Goal: Task Accomplishment & Management: Manage account settings

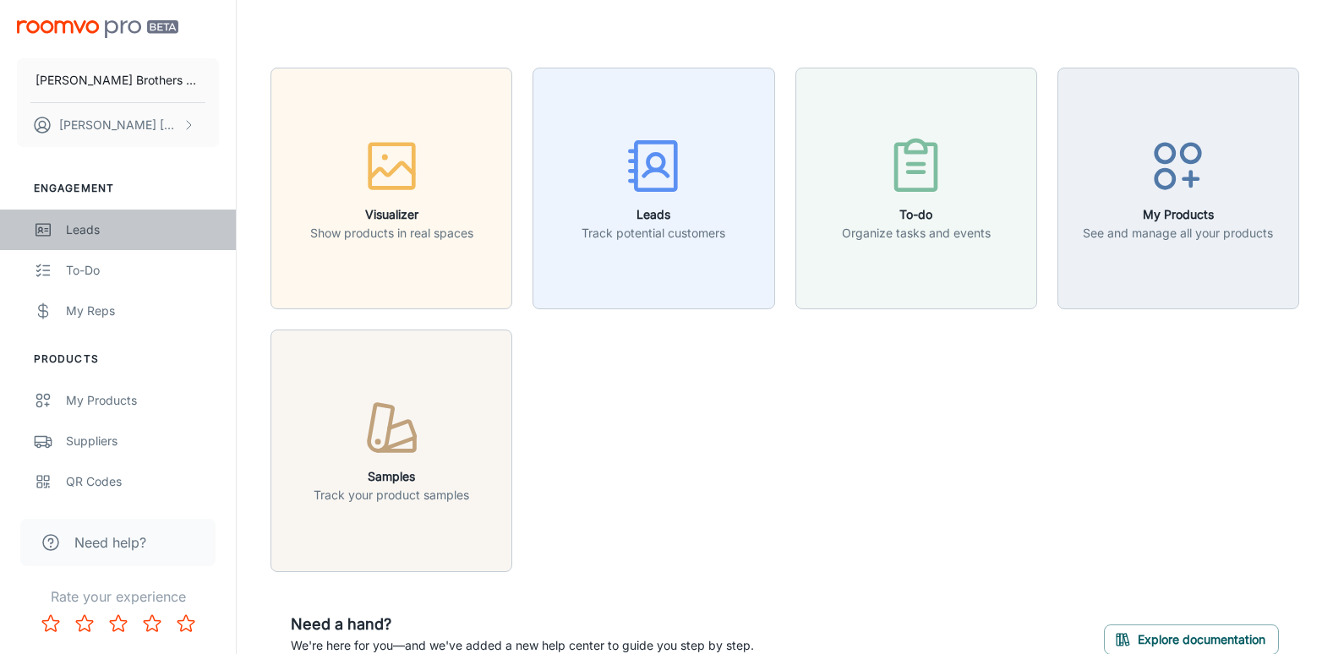
click at [66, 236] on div "Leads" at bounding box center [142, 230] width 153 height 19
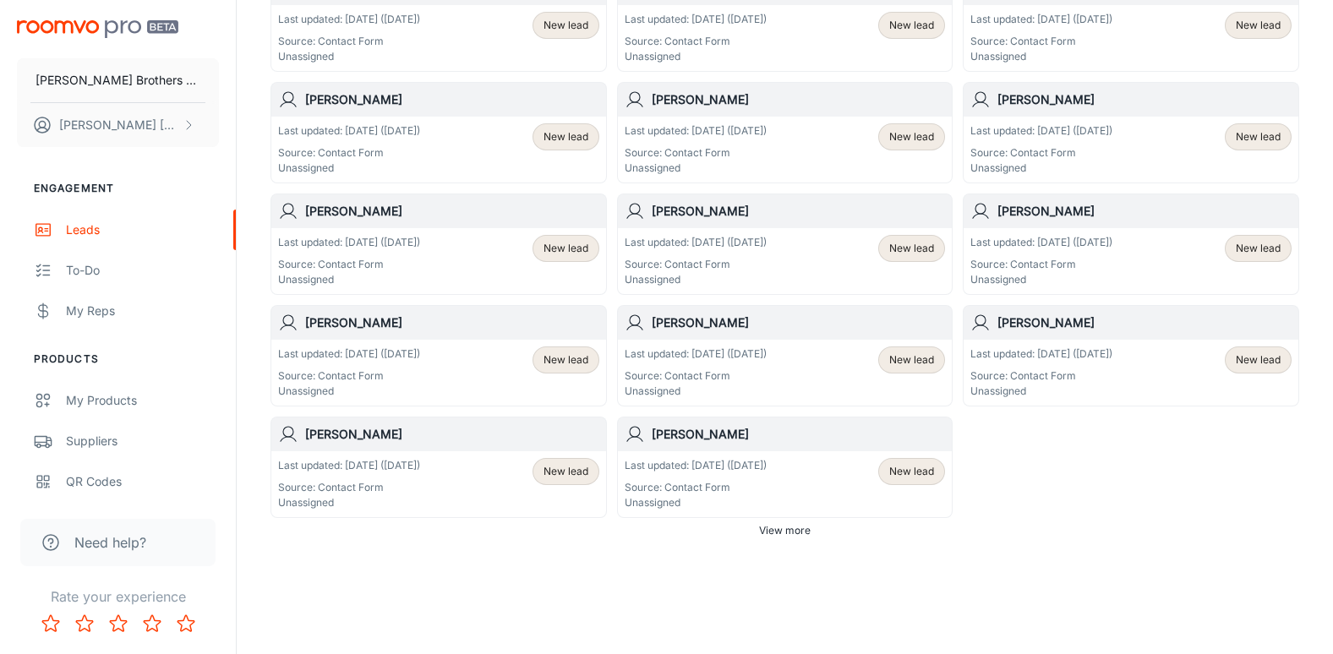
scroll to position [964, 0]
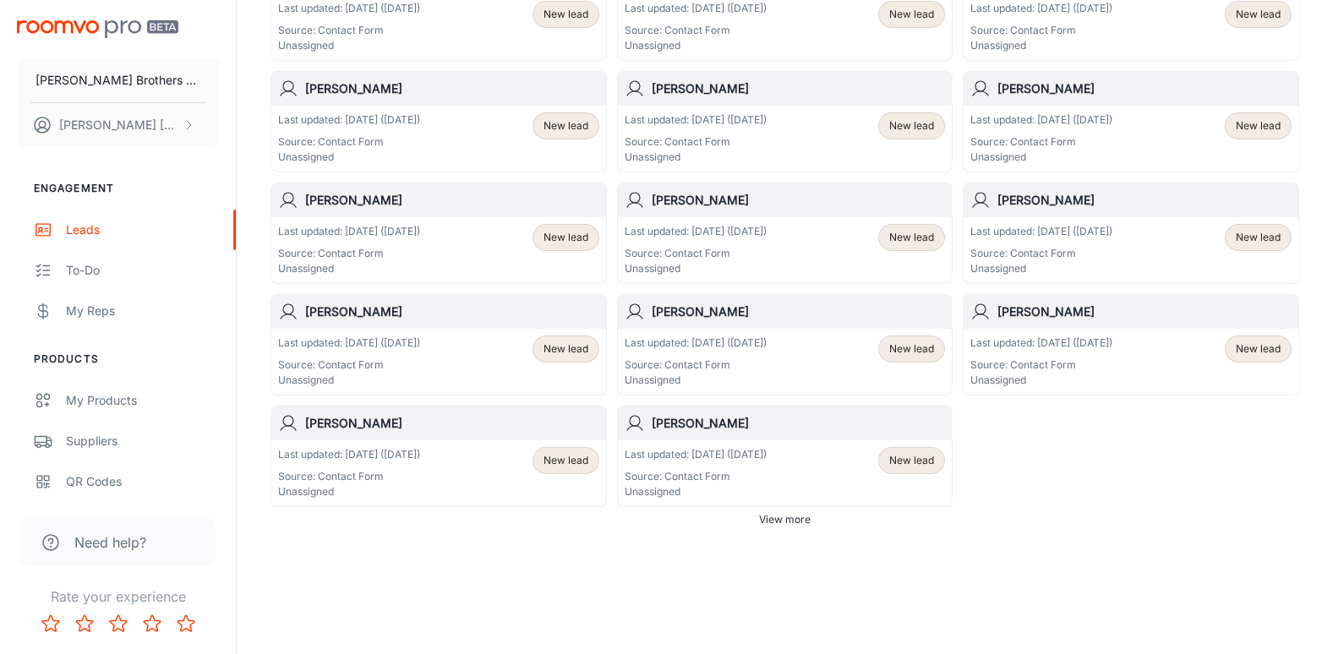
click at [796, 521] on span "View more" at bounding box center [785, 519] width 52 height 15
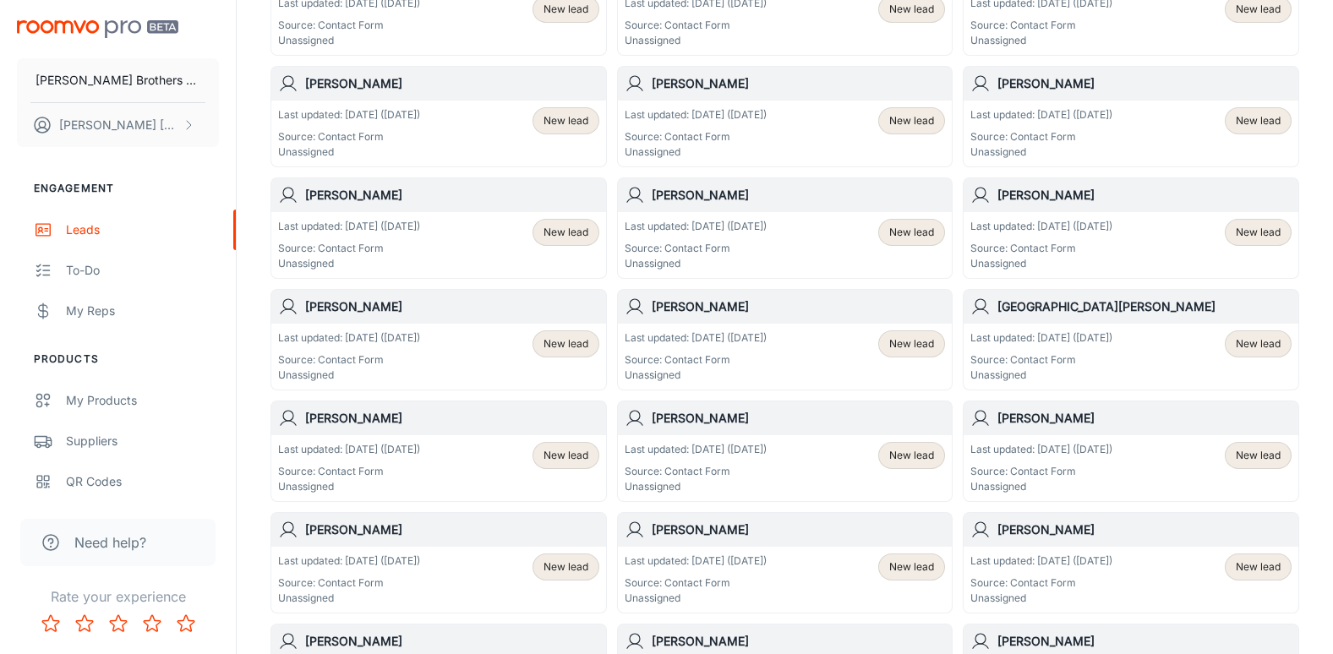
scroll to position [1217, 0]
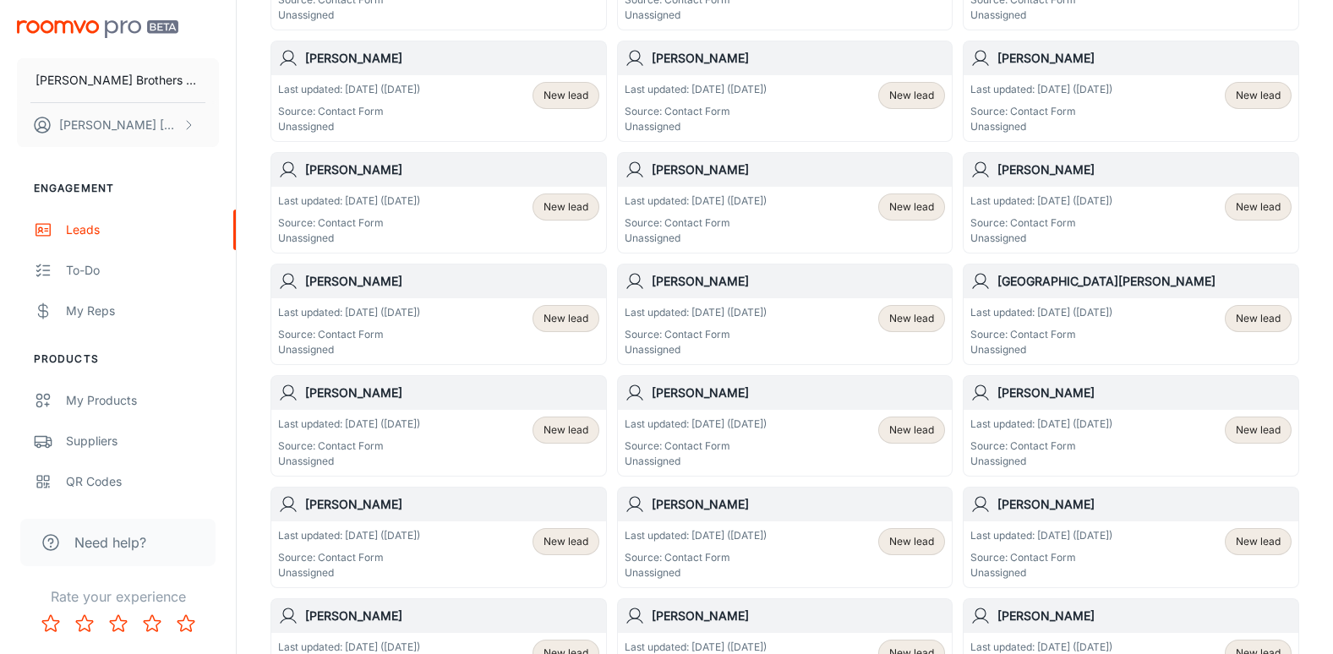
click at [394, 401] on h6 "[PERSON_NAME]" at bounding box center [452, 393] width 294 height 19
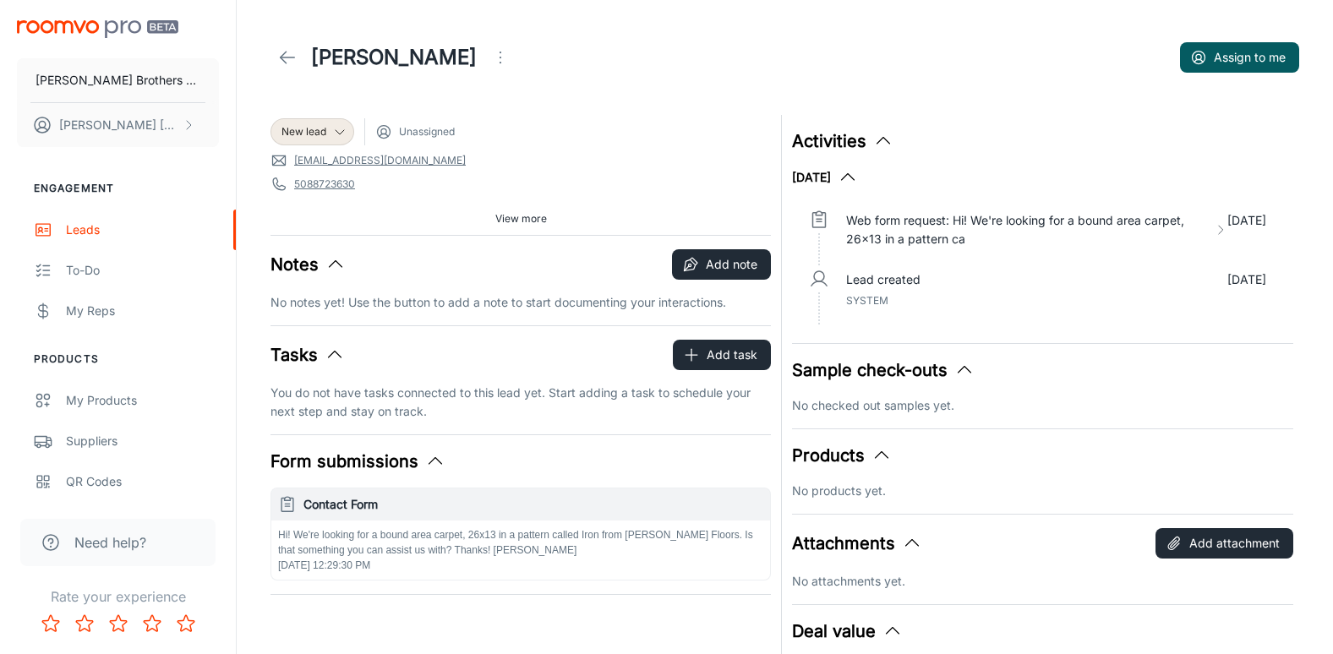
drag, startPoint x: 1023, startPoint y: 397, endPoint x: 1027, endPoint y: 409, distance: 12.6
click at [1024, 397] on div "Sample check-outs No checked out samples yet." at bounding box center [1042, 386] width 500 height 57
click at [1028, 410] on p "No checked out samples yet." at bounding box center [1042, 405] width 500 height 19
click at [1028, 412] on p "No checked out samples yet." at bounding box center [1042, 405] width 500 height 19
drag, startPoint x: 1034, startPoint y: 422, endPoint x: 1039, endPoint y: 429, distance: 9.1
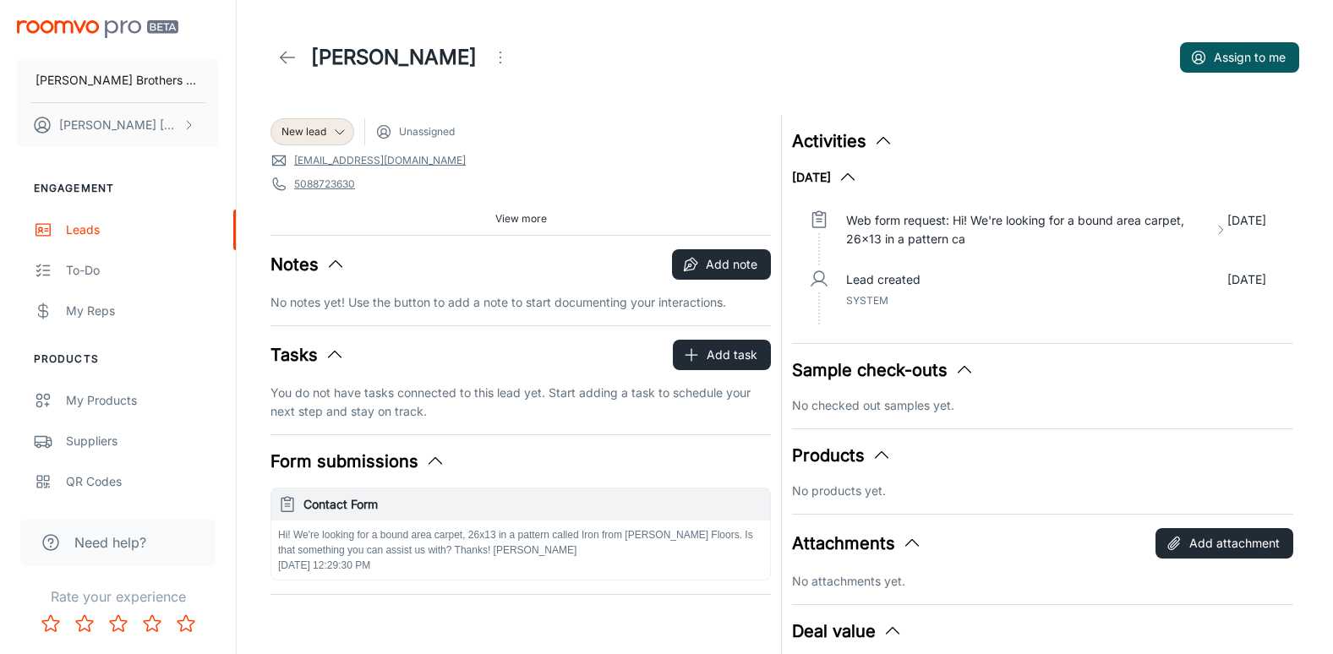
click at [1039, 429] on div "Activities [DATE] Web form request: Hi! We're looking for a bound area carpet, …" at bounding box center [1037, 426] width 511 height 643
click at [957, 30] on header "[PERSON_NAME] to me" at bounding box center [784, 57] width 1069 height 115
